Goal: Information Seeking & Learning: Learn about a topic

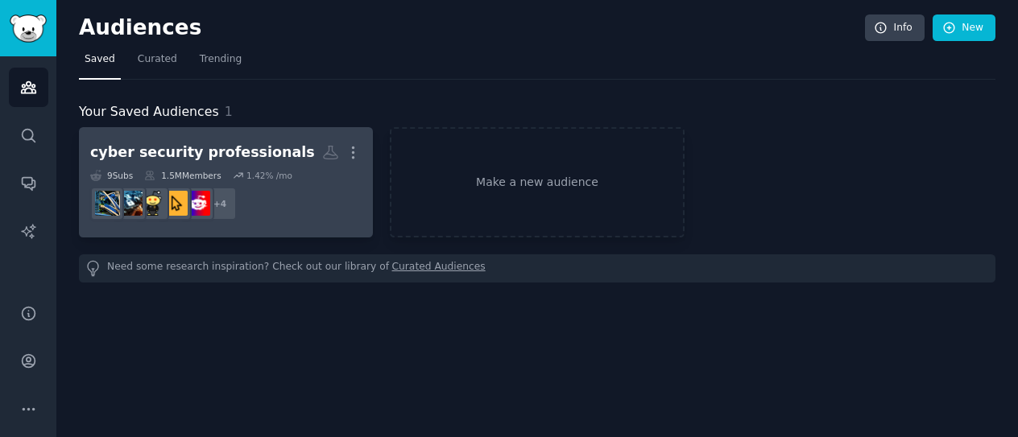
click at [213, 152] on div "cyber security professionals" at bounding box center [202, 153] width 225 height 20
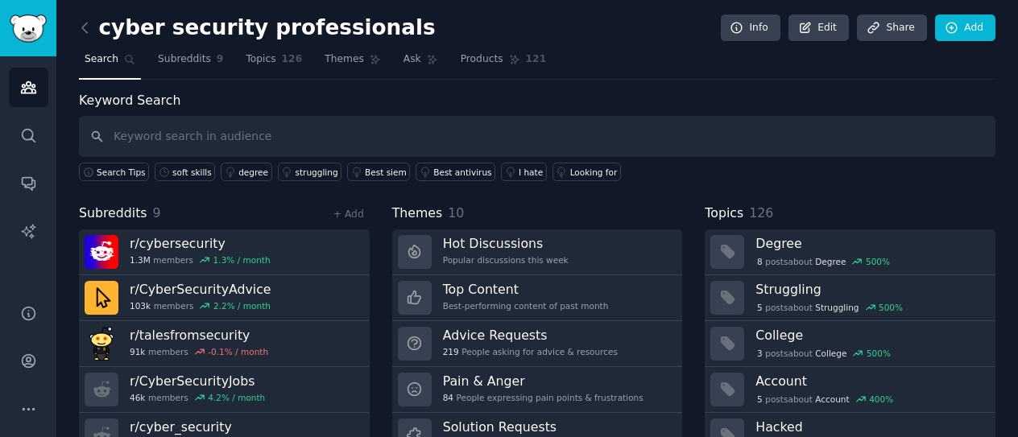
click at [346, 134] on input "text" at bounding box center [537, 136] width 917 height 41
type input "soft skills"
click at [176, 170] on div "soft skills" at bounding box center [191, 172] width 39 height 11
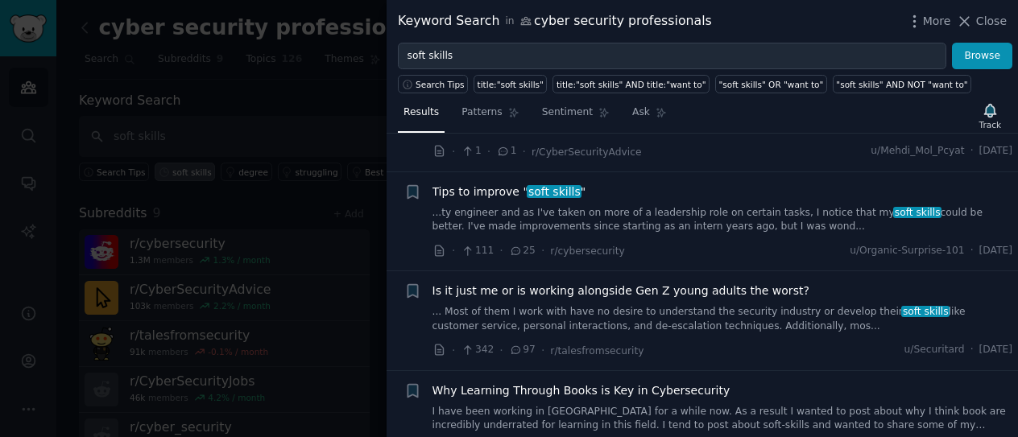
scroll to position [203, 0]
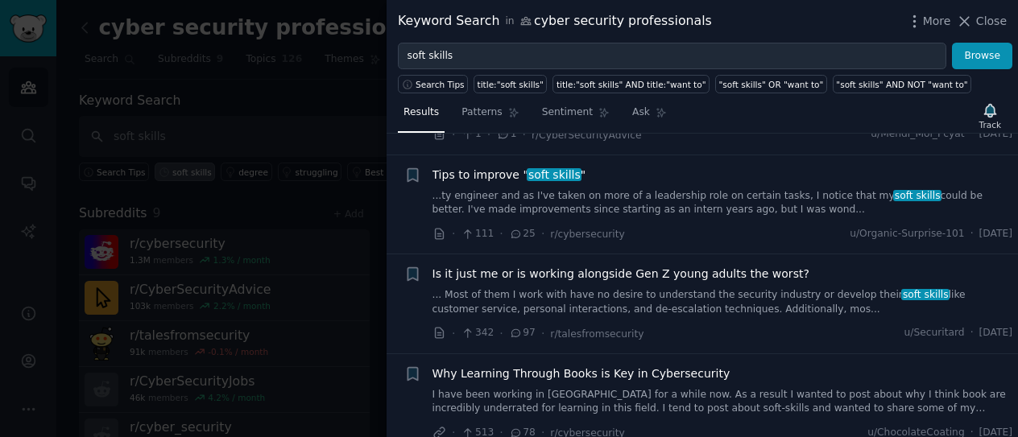
click at [685, 208] on link "...ty engineer and as I've taken on more of a leadership role on certain tasks,…" at bounding box center [722, 203] width 581 height 28
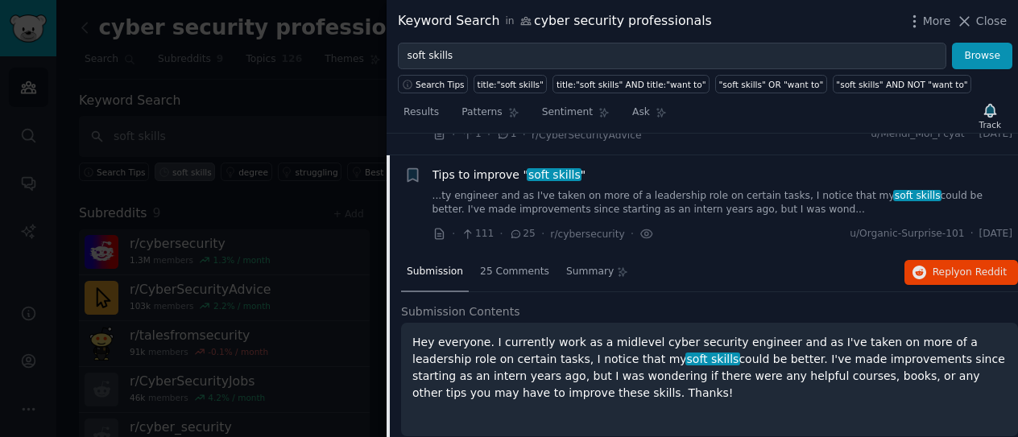
scroll to position [224, 0]
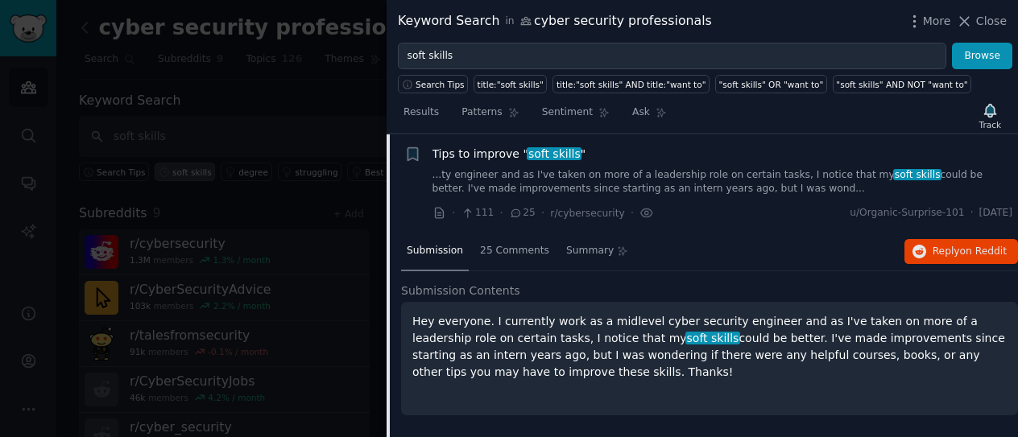
click at [509, 209] on icon at bounding box center [516, 213] width 14 height 11
click at [515, 263] on div "25 Comments" at bounding box center [514, 252] width 81 height 39
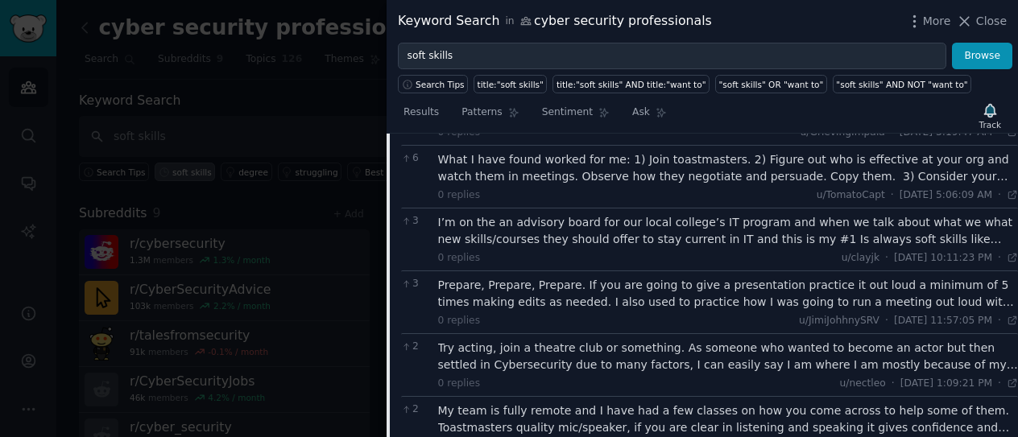
scroll to position [748, 0]
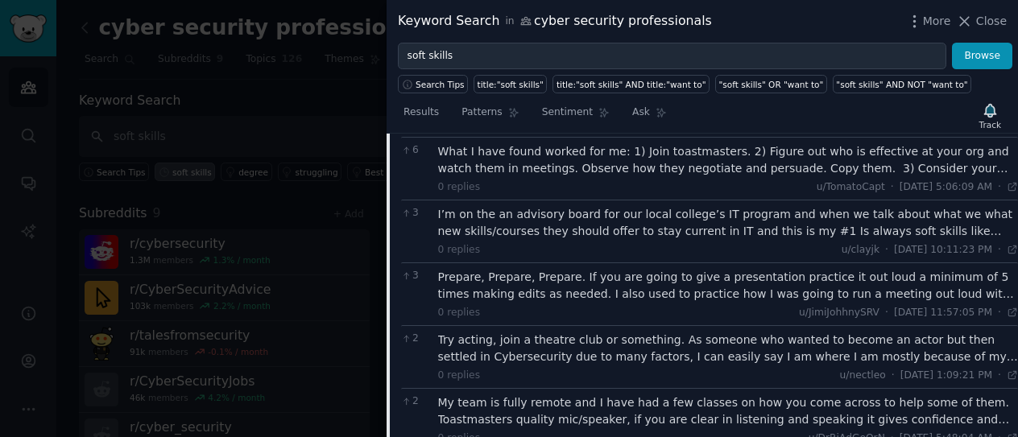
click at [792, 229] on div "I’m on the an advisory board for our local college’s IT program and when we tal…" at bounding box center [728, 223] width 581 height 34
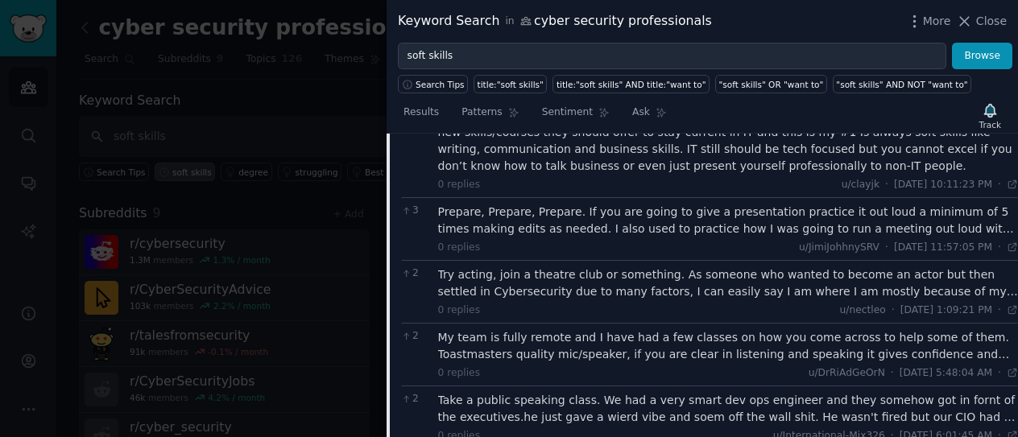
scroll to position [848, 0]
click at [738, 213] on div "Prepare, Prepare, Prepare. If you are going to give a presentation practice it …" at bounding box center [728, 220] width 581 height 34
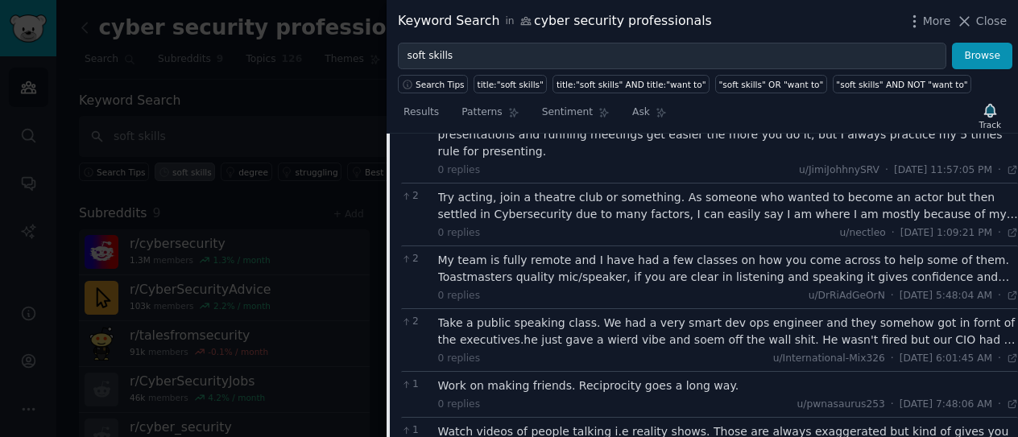
scroll to position [1027, 0]
